Goal: Task Accomplishment & Management: Use online tool/utility

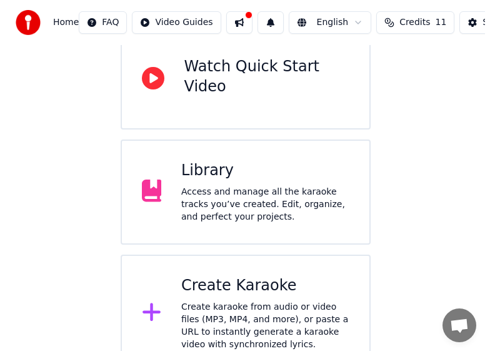
scroll to position [152, 0]
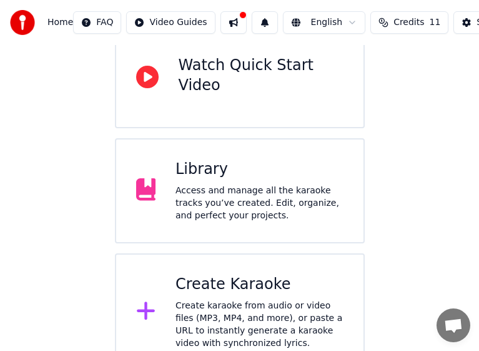
click at [211, 299] on div "Create karaoke from audio or video files (MP3, MP4, and more), or paste a URL t…" at bounding box center [260, 324] width 168 height 50
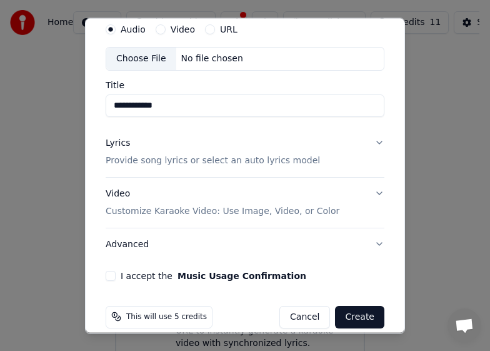
scroll to position [63, 0]
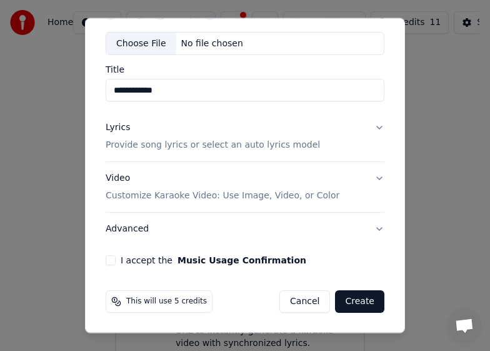
type input "**********"
click at [349, 305] on button "Create" at bounding box center [359, 301] width 49 height 22
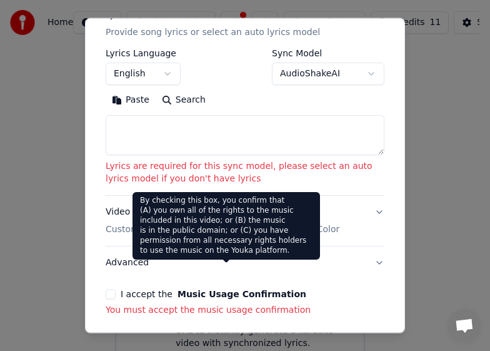
scroll to position [244, 0]
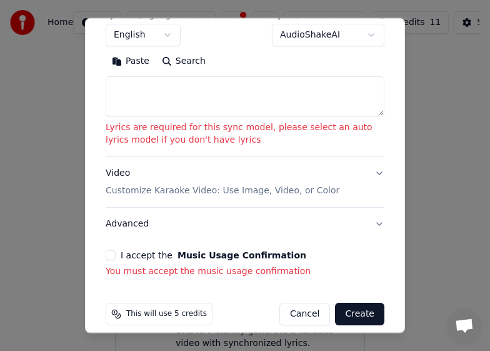
click at [114, 250] on button "I accept the Music Usage Confirmation" at bounding box center [111, 255] width 10 height 10
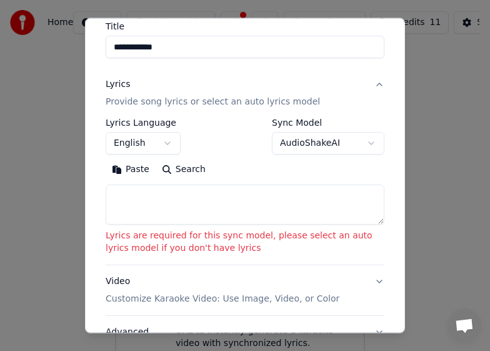
scroll to position [102, 0]
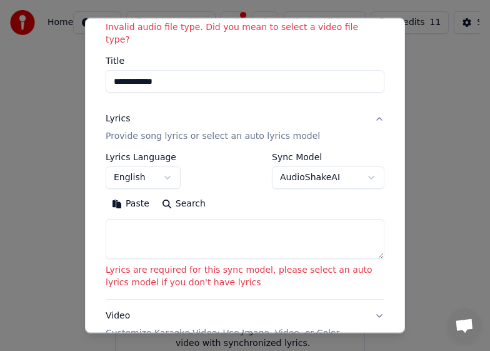
click at [197, 221] on textarea at bounding box center [245, 239] width 279 height 40
drag, startPoint x: 218, startPoint y: 41, endPoint x: 329, endPoint y: 39, distance: 110.6
click at [369, 46] on div "**********" at bounding box center [245, 28] width 279 height 130
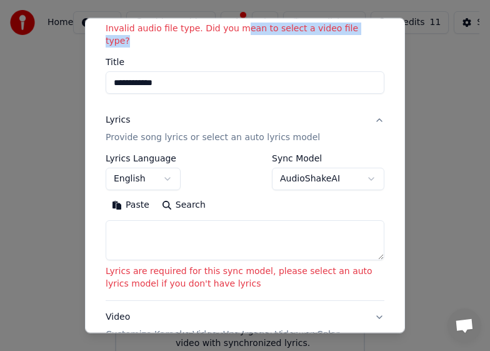
drag, startPoint x: 238, startPoint y: 31, endPoint x: 230, endPoint y: 4, distance: 27.5
click at [259, 36] on div "**********" at bounding box center [245, 29] width 279 height 130
click at [129, 226] on textarea at bounding box center [245, 240] width 279 height 40
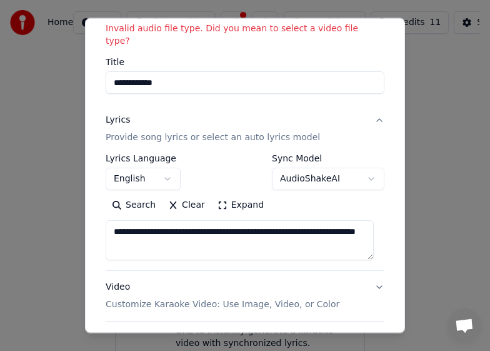
scroll to position [16, 0]
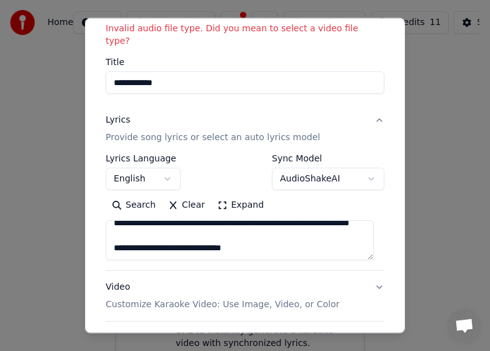
type textarea "**********"
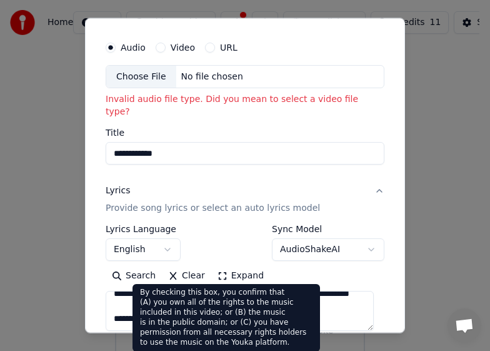
scroll to position [9, 0]
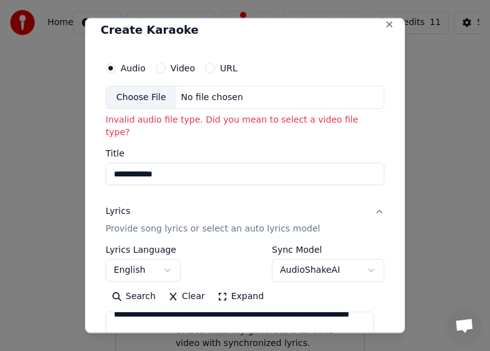
click at [141, 99] on div "Choose File" at bounding box center [141, 97] width 70 height 22
type input "**********"
drag, startPoint x: 242, startPoint y: 27, endPoint x: 266, endPoint y: 84, distance: 61.4
click at [217, 33] on h2 "Create Karaoke" at bounding box center [245, 29] width 289 height 11
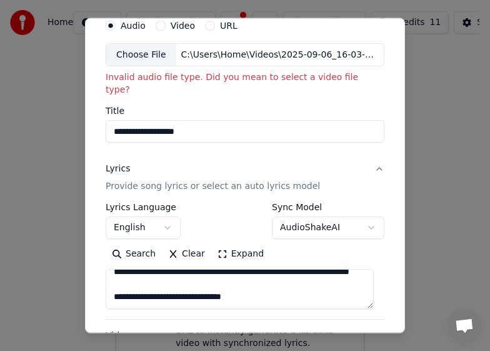
scroll to position [197, 0]
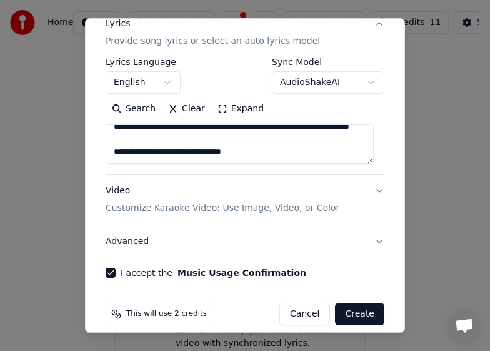
click at [357, 307] on button "Create" at bounding box center [359, 313] width 49 height 22
click at [348, 302] on button "Create" at bounding box center [359, 313] width 49 height 22
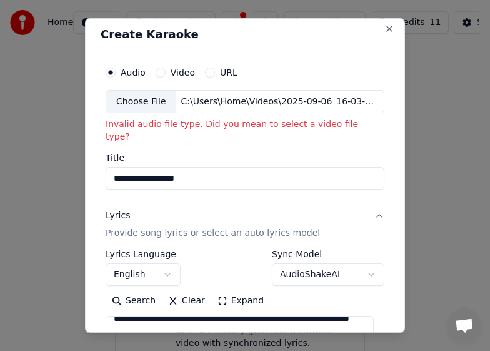
scroll to position [0, 0]
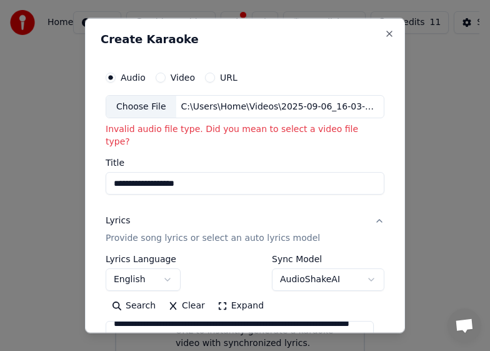
click at [159, 79] on button "Video" at bounding box center [161, 77] width 10 height 10
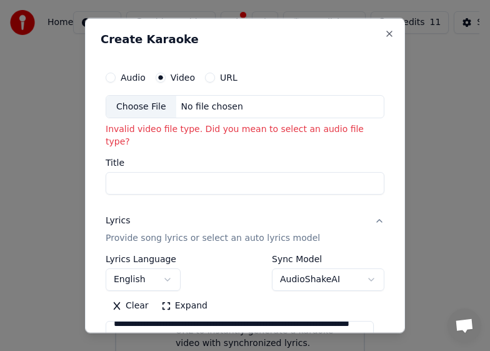
click at [112, 78] on button "Audio" at bounding box center [111, 77] width 10 height 10
click at [148, 107] on div "Choose File" at bounding box center [141, 106] width 70 height 22
type input "**********"
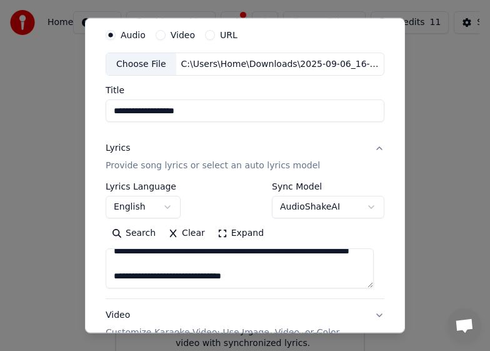
scroll to position [179, 0]
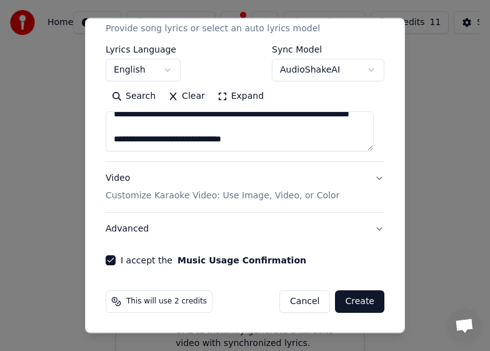
click at [346, 307] on button "Create" at bounding box center [359, 301] width 49 height 22
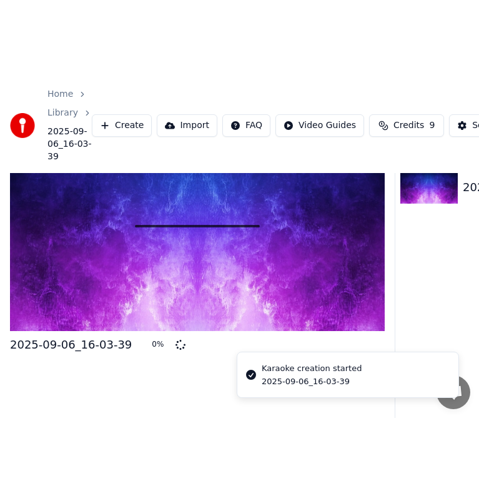
scroll to position [10, 0]
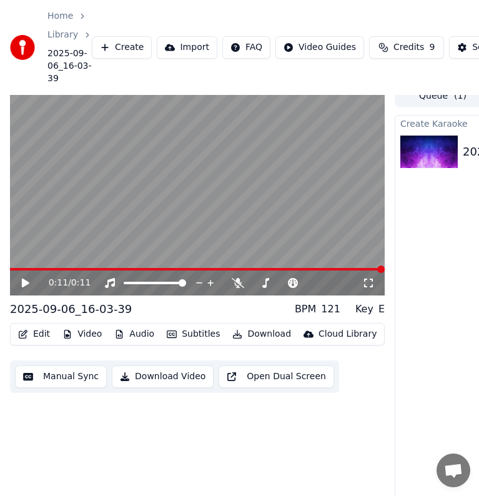
click at [228, 9] on div "Home Library 2025-09-06_16-03-39 Create Import FAQ Video Guides Credits 9 Setti…" at bounding box center [239, 47] width 479 height 95
click at [27, 287] on icon at bounding box center [34, 283] width 29 height 10
drag, startPoint x: 207, startPoint y: 439, endPoint x: 201, endPoint y: 421, distance: 19.2
click at [207, 350] on div "0:11 / 0:11 2025-09-06_16-03-39 BPM 121 Key E Edit Video Audio Subtitles Downlo…" at bounding box center [197, 311] width 375 height 452
click at [17, 284] on div "0:11 / 0:11" at bounding box center [197, 283] width 365 height 12
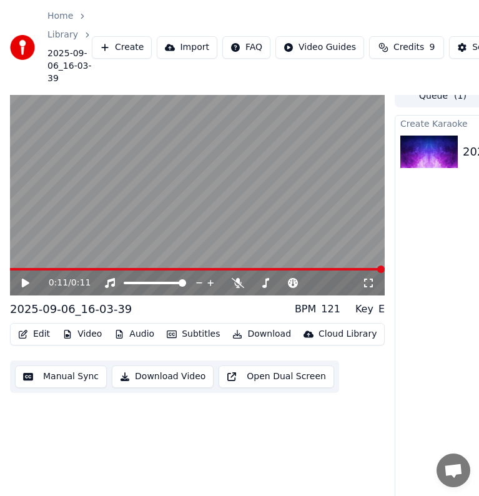
click at [26, 277] on div "0:11 / 0:11" at bounding box center [197, 283] width 365 height 12
click at [21, 279] on icon at bounding box center [34, 283] width 29 height 10
drag, startPoint x: 341, startPoint y: 6, endPoint x: 332, endPoint y: 6, distance: 8.7
click at [339, 6] on div "Home Library 2025-09-06_16-03-39 Create Import FAQ Video Guides Credits 9 Setti…" at bounding box center [239, 47] width 479 height 95
click at [259, 350] on button "Open Dual Screen" at bounding box center [277, 377] width 116 height 22
